Goal: Information Seeking & Learning: Learn about a topic

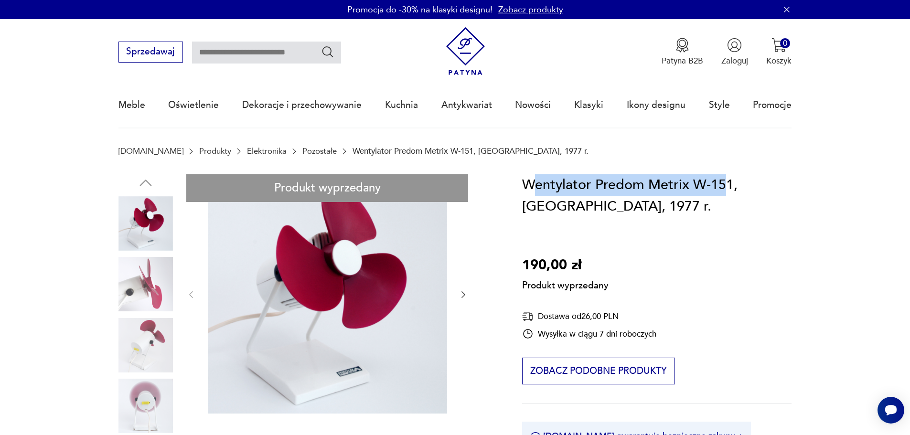
drag, startPoint x: 530, startPoint y: 181, endPoint x: 728, endPoint y: 196, distance: 198.4
click at [728, 196] on h1 "Wentylator Predom Metrix W-151, [GEOGRAPHIC_DATA], 1977 r." at bounding box center [656, 195] width 269 height 43
click at [585, 187] on h1 "Wentylator Predom Metrix W-151, [GEOGRAPHIC_DATA], 1977 r." at bounding box center [656, 195] width 269 height 43
drag, startPoint x: 517, startPoint y: 183, endPoint x: 733, endPoint y: 182, distance: 215.5
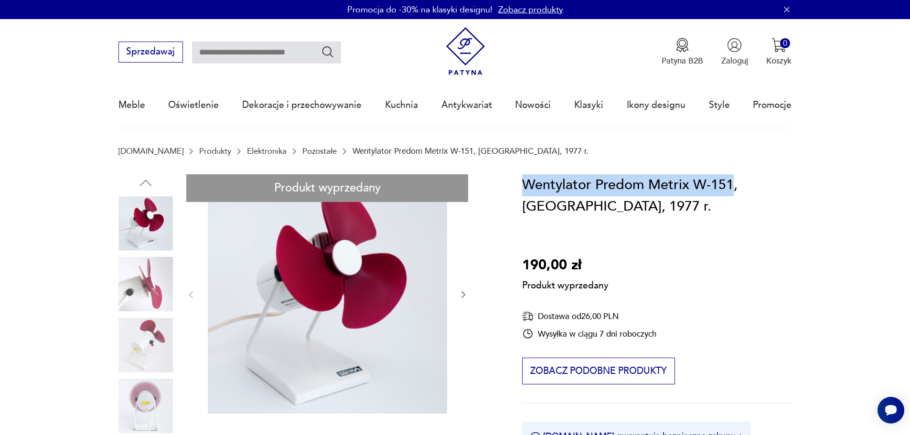
copy h1 "Wentylator Predom Metrix W-151"
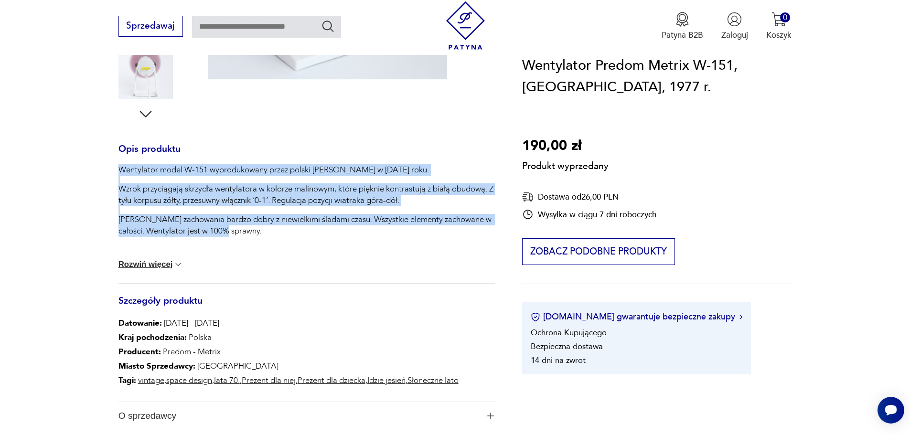
drag, startPoint x: 115, startPoint y: 167, endPoint x: 241, endPoint y: 235, distance: 143.8
click at [241, 235] on section "Produkt wyprzedany Opis produktu Wentylator model W-151 wyprodukowany przez pol…" at bounding box center [455, 163] width 910 height 646
copy div "Wentylator model W-151 wyprodukowany przez polski [PERSON_NAME] w [DATE] roku. …"
